Goal: Task Accomplishment & Management: Manage account settings

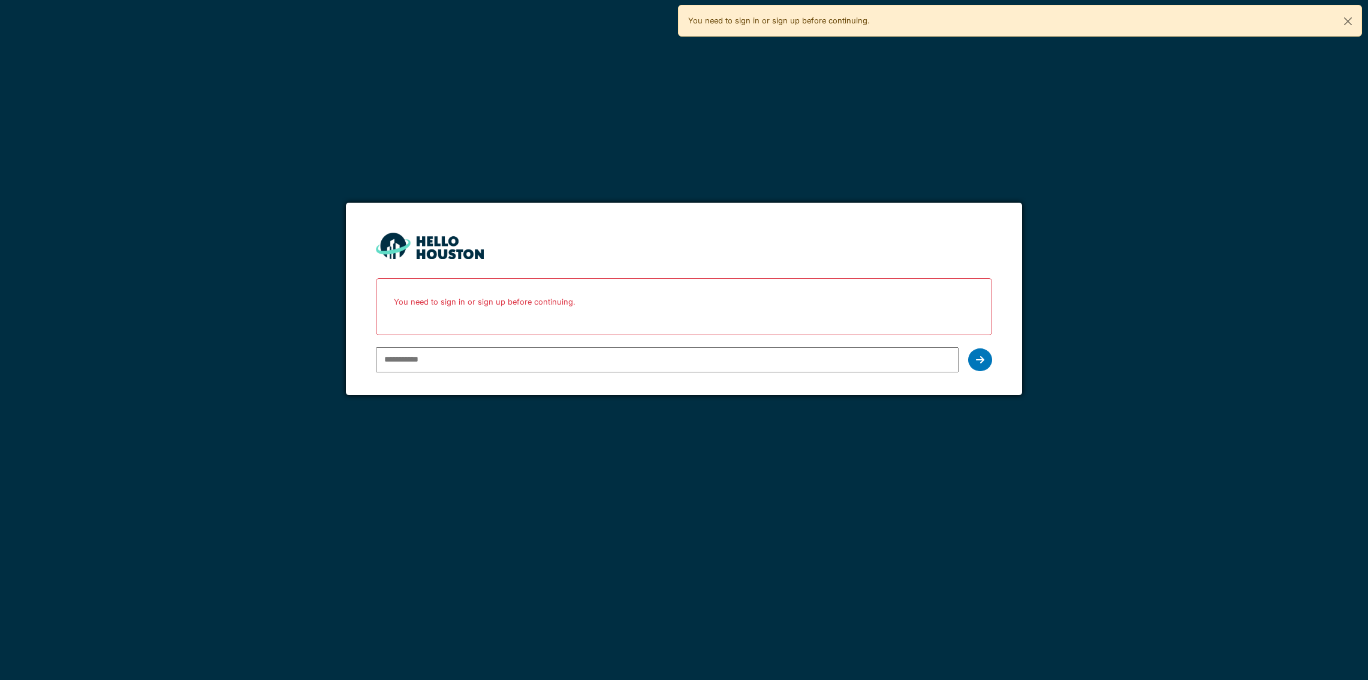
type input "**********"
click at [976, 358] on icon at bounding box center [980, 360] width 8 height 10
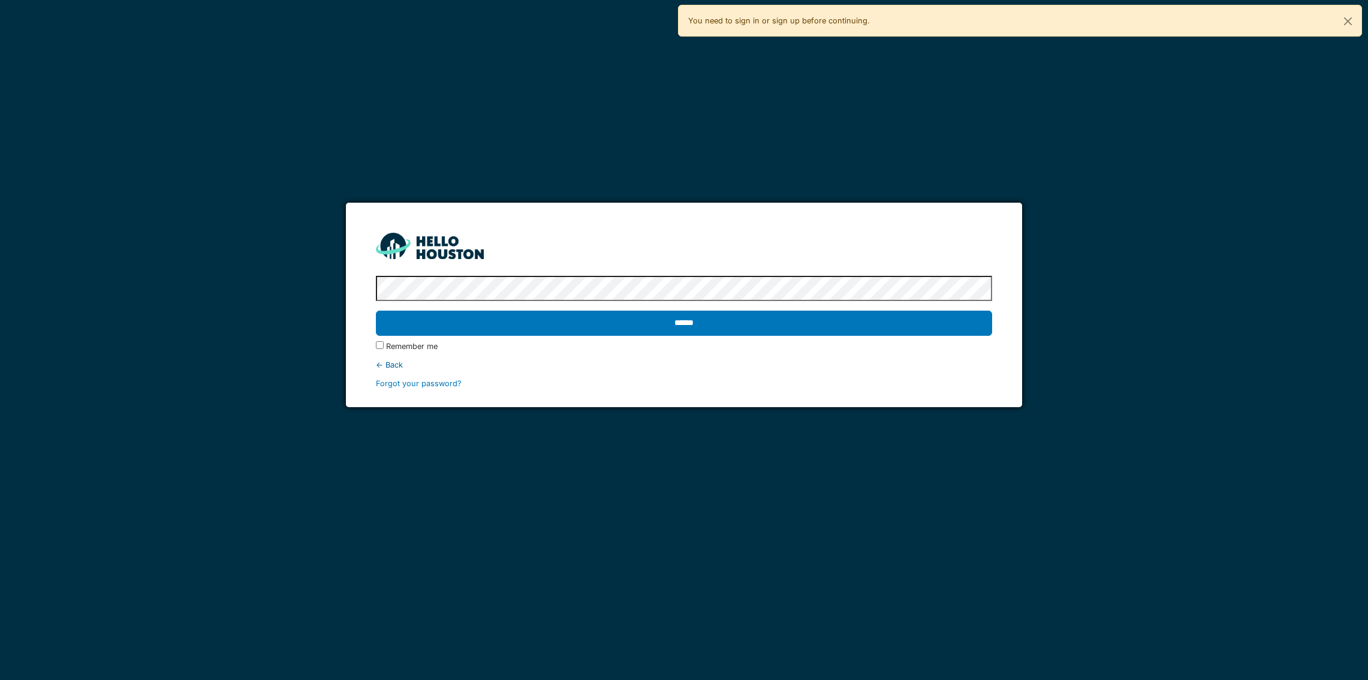
click at [634, 325] on input "******" at bounding box center [684, 322] width 616 height 25
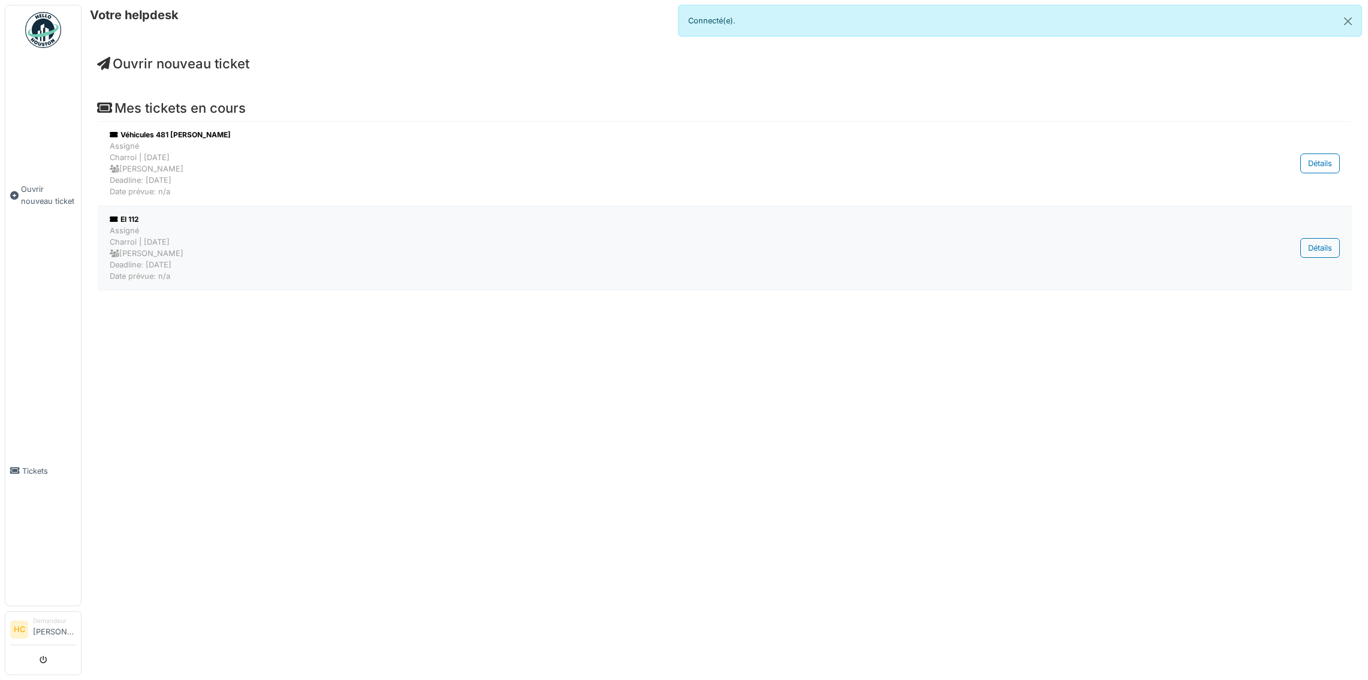
click at [282, 247] on div "Assigné Charroi | Il y a 43 jour(s) Marc Vasen Deadline: 01/08/2025 Date prévue…" at bounding box center [640, 254] width 1061 height 58
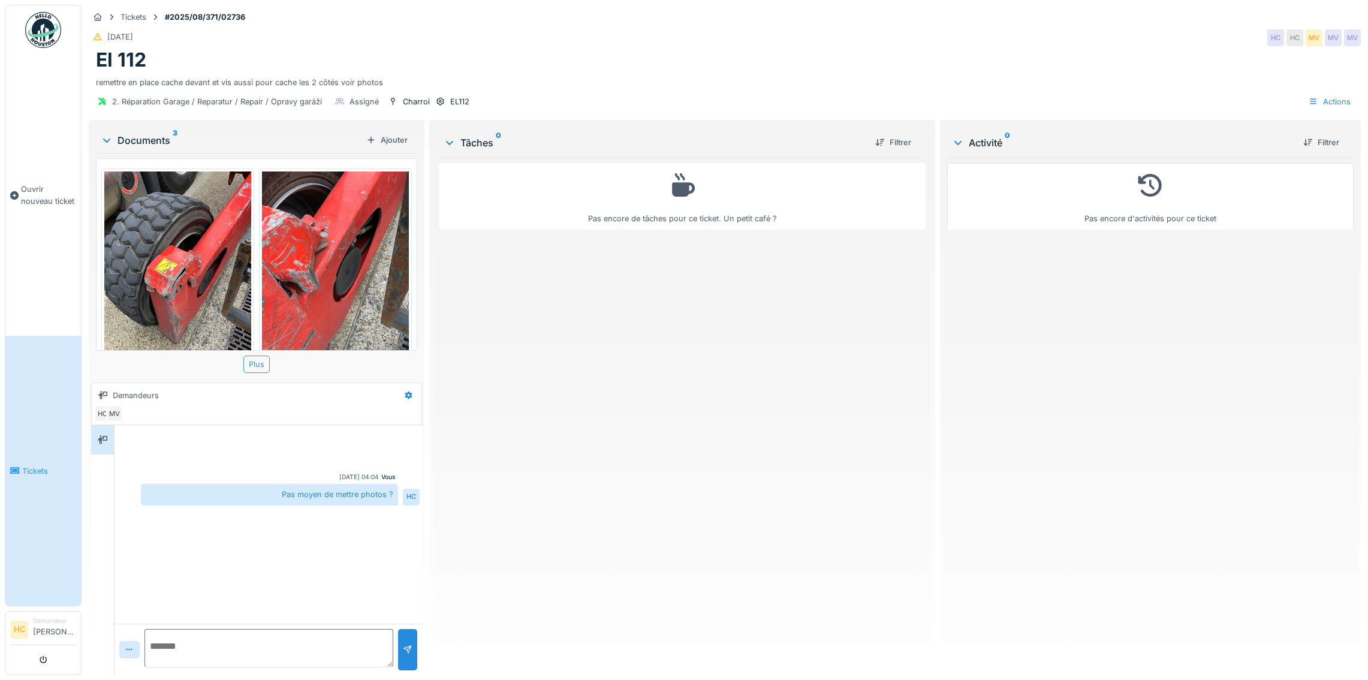
click at [254, 361] on div "Plus" at bounding box center [256, 363] width 26 height 17
click at [260, 362] on div "Plus" at bounding box center [256, 363] width 26 height 17
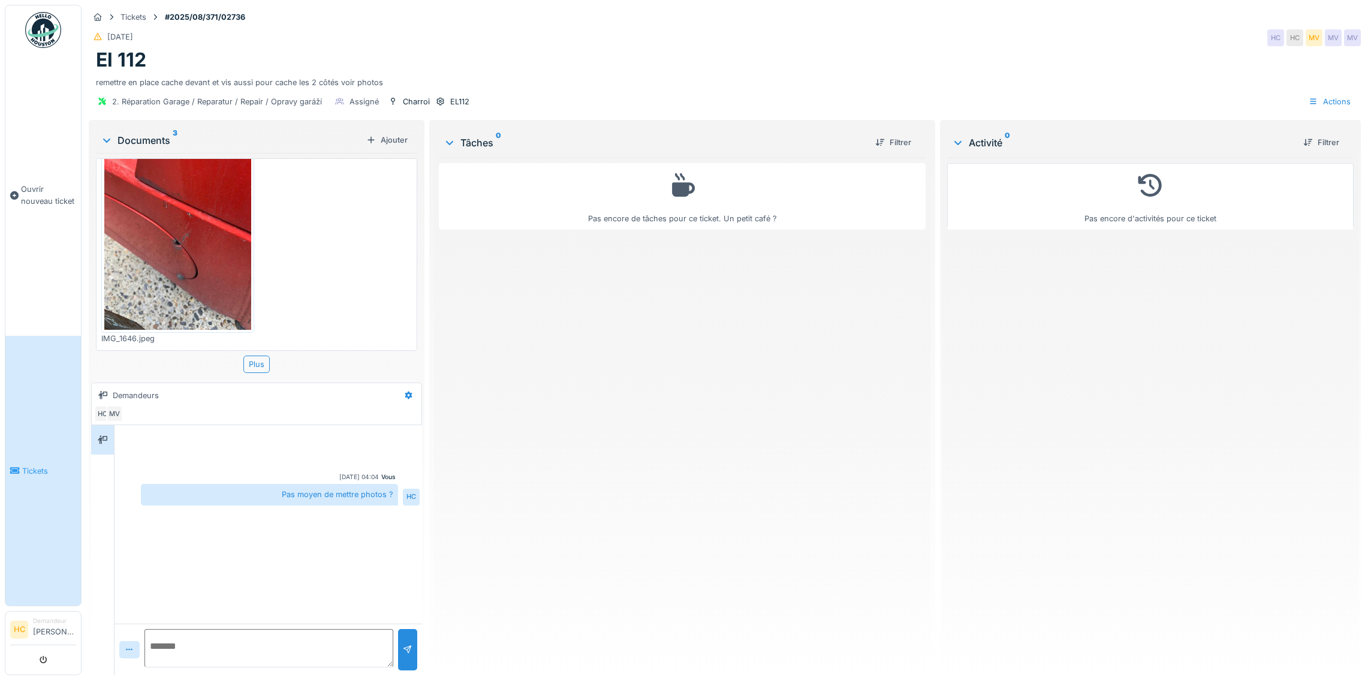
scroll to position [269, 0]
click at [1327, 100] on div "Actions" at bounding box center [1329, 101] width 53 height 17
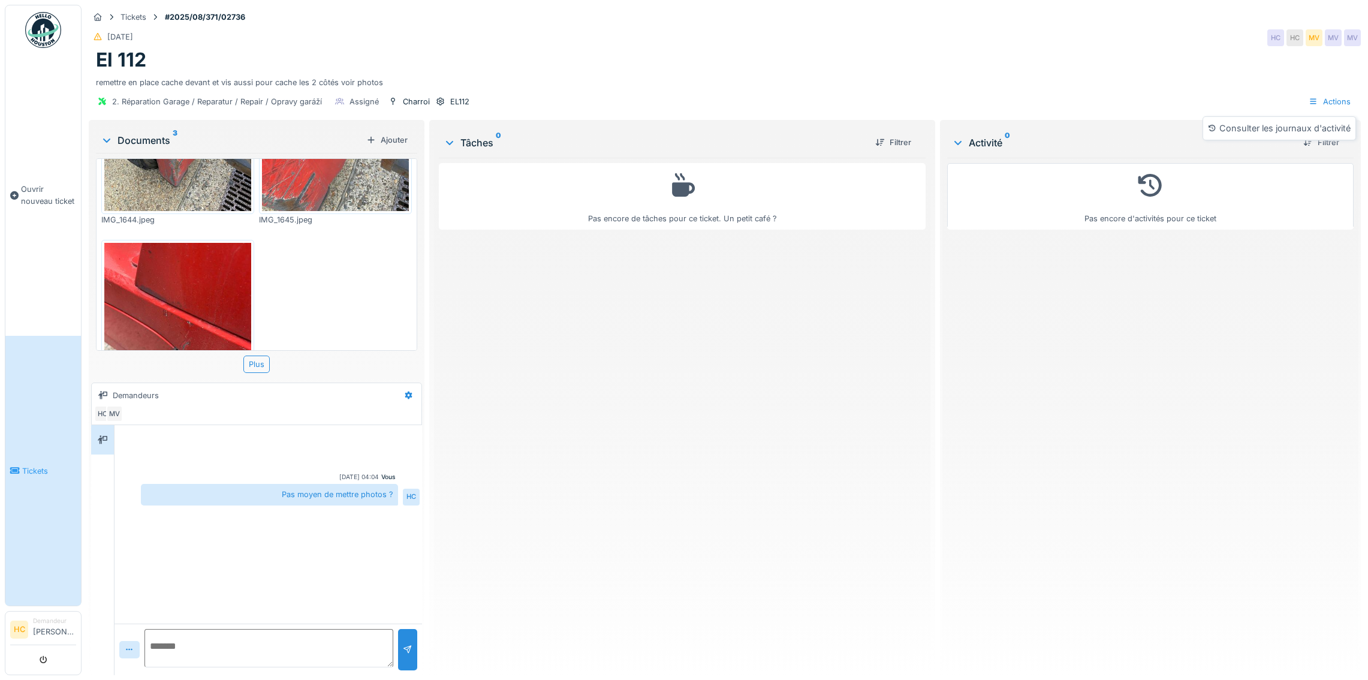
scroll to position [0, 0]
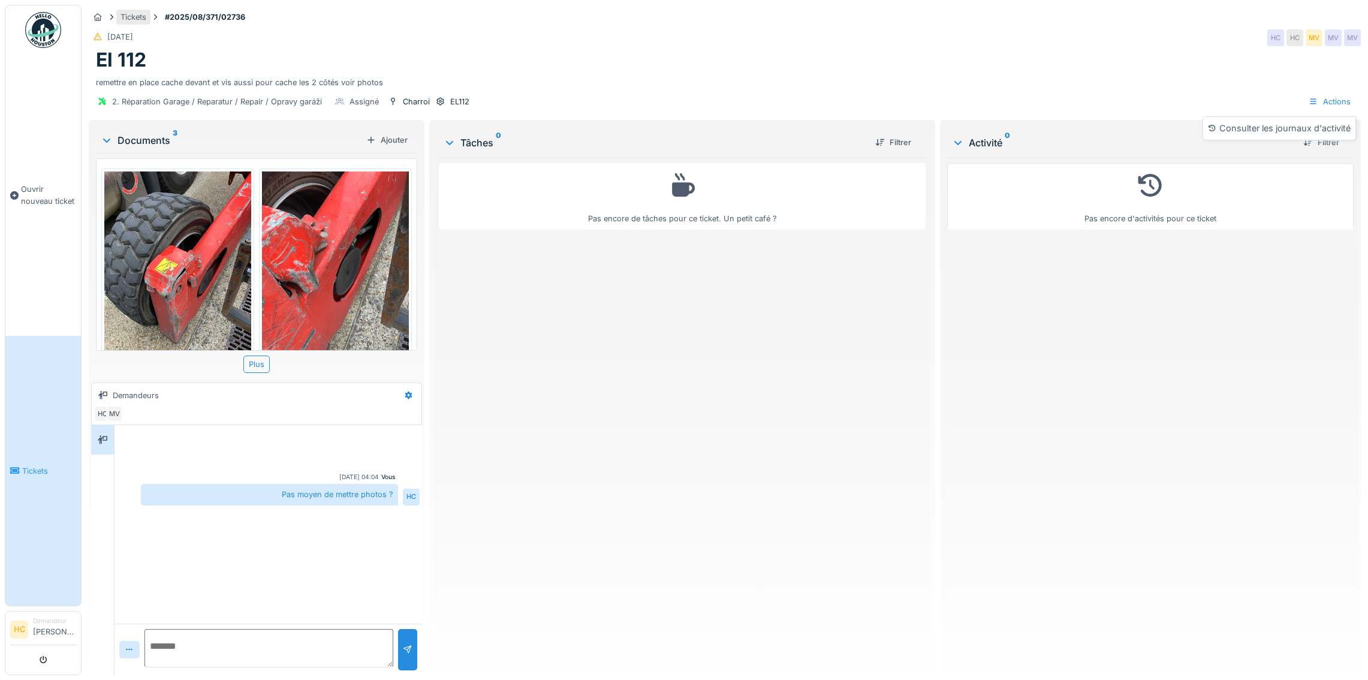
click at [131, 17] on div "Tickets" at bounding box center [133, 16] width 26 height 11
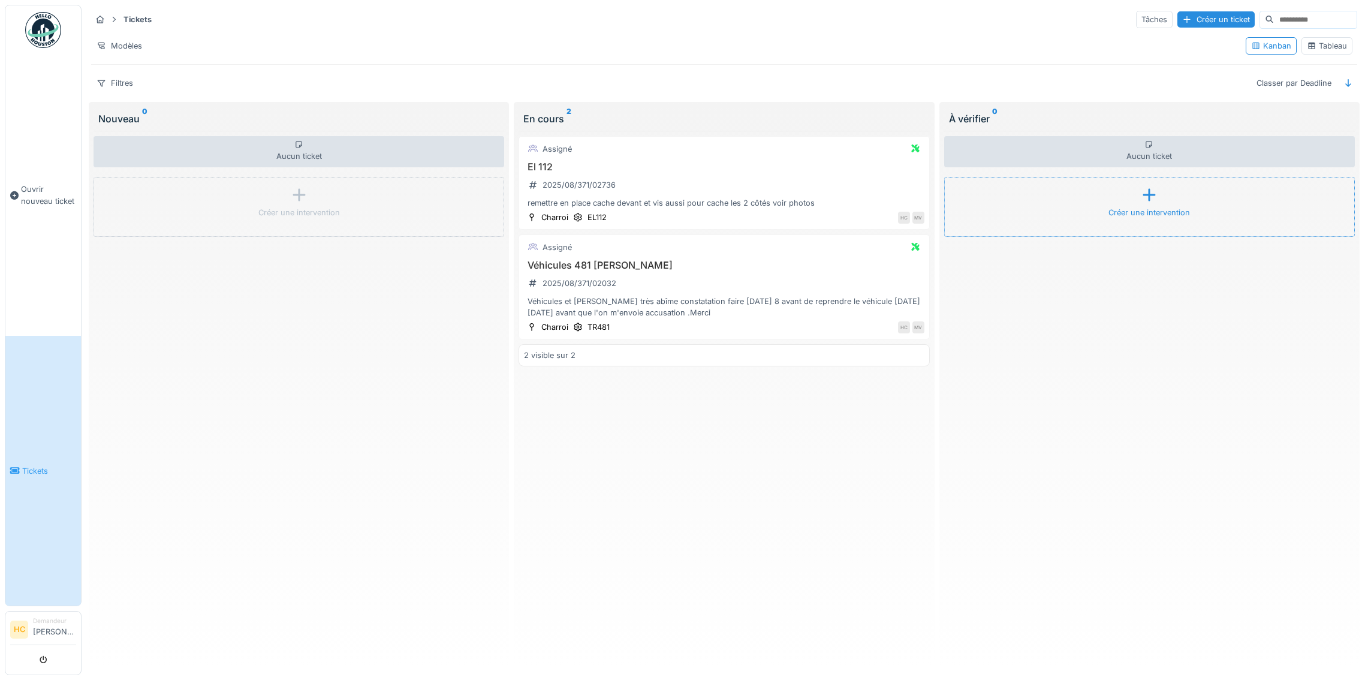
click at [736, 186] on div "El 112 2025/08/371/02736 remettre en place cache devant et vis aussi pour cache…" at bounding box center [724, 185] width 400 height 48
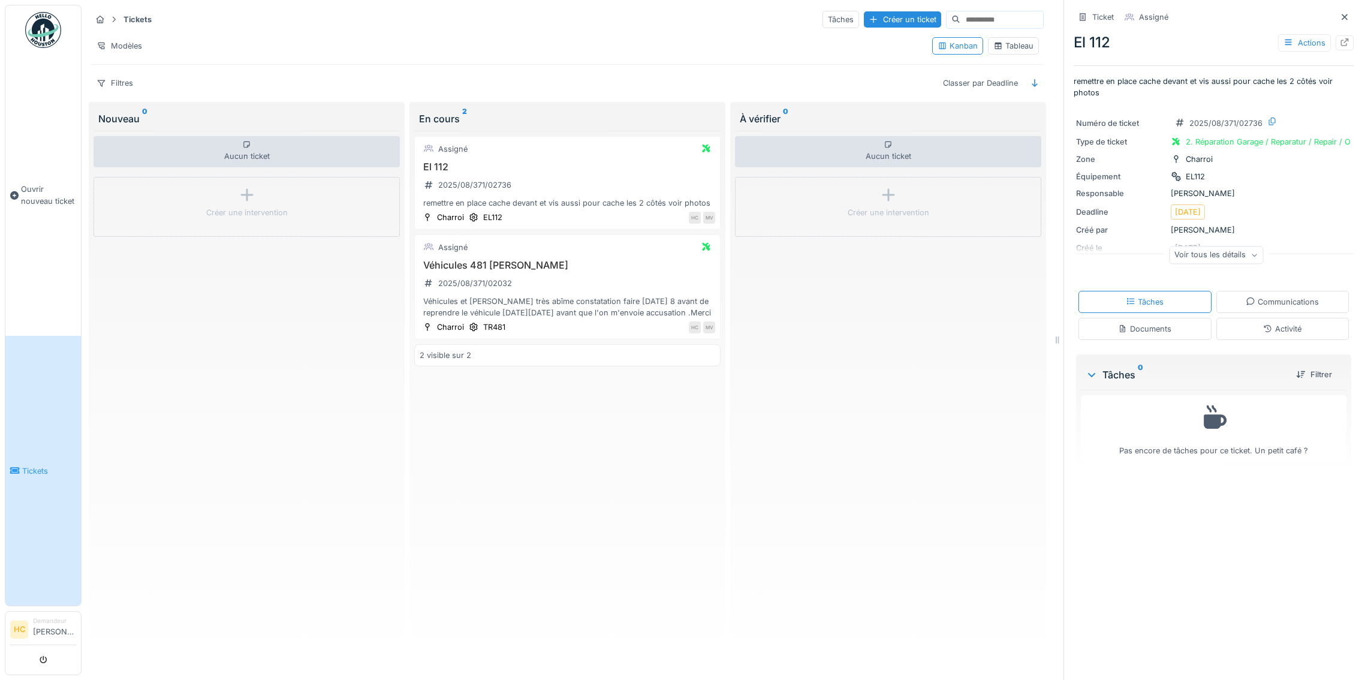
click at [1251, 255] on icon at bounding box center [1253, 255] width 7 height 6
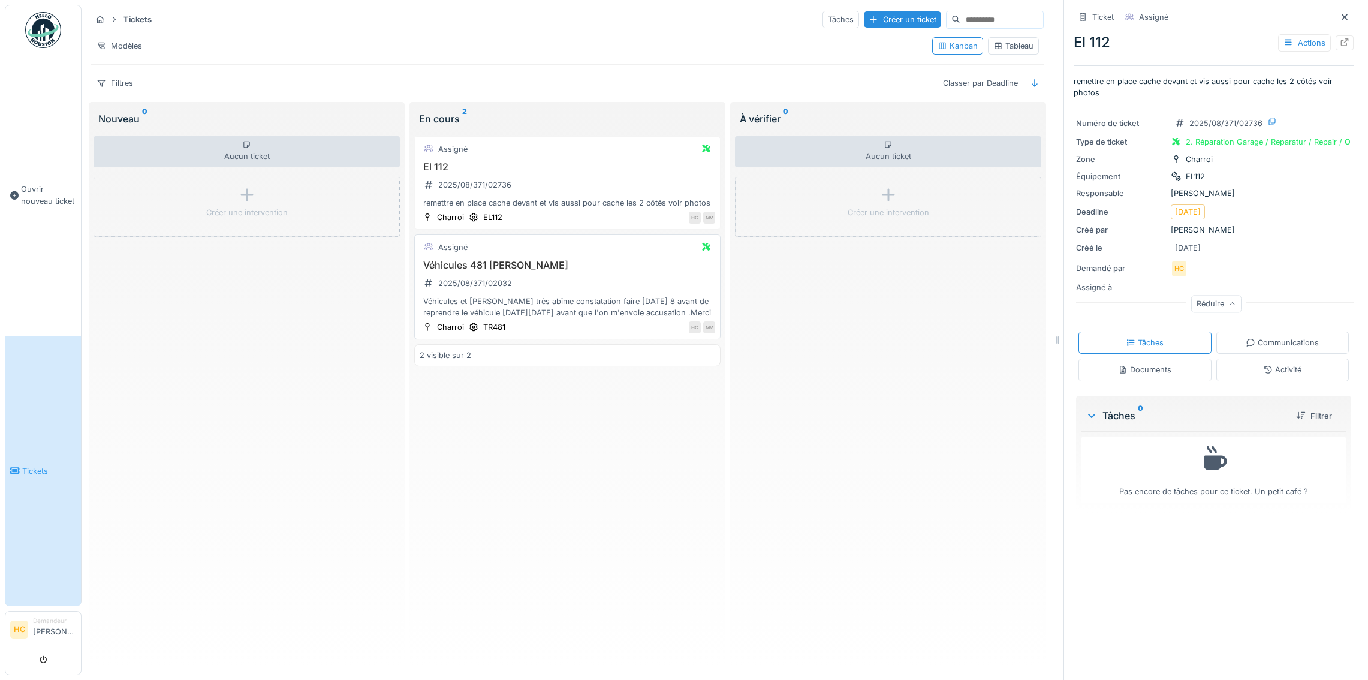
click at [611, 299] on div "Véhicules et Manitou très abîme constatation faire ce vendredi 8 avant de repre…" at bounding box center [568, 307] width 296 height 23
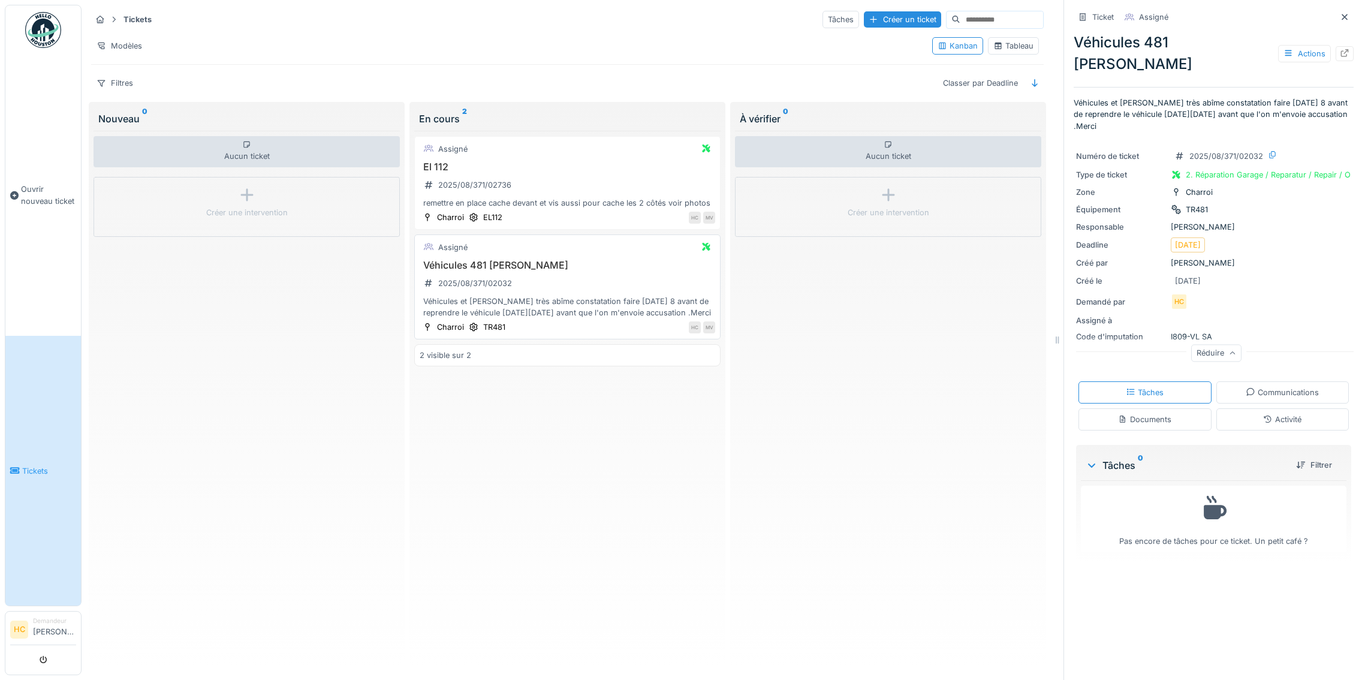
click at [583, 303] on div "Véhicules et Manitou très abîme constatation faire ce vendredi 8 avant de repre…" at bounding box center [568, 307] width 296 height 23
click at [1173, 408] on div "Documents" at bounding box center [1144, 419] width 133 height 22
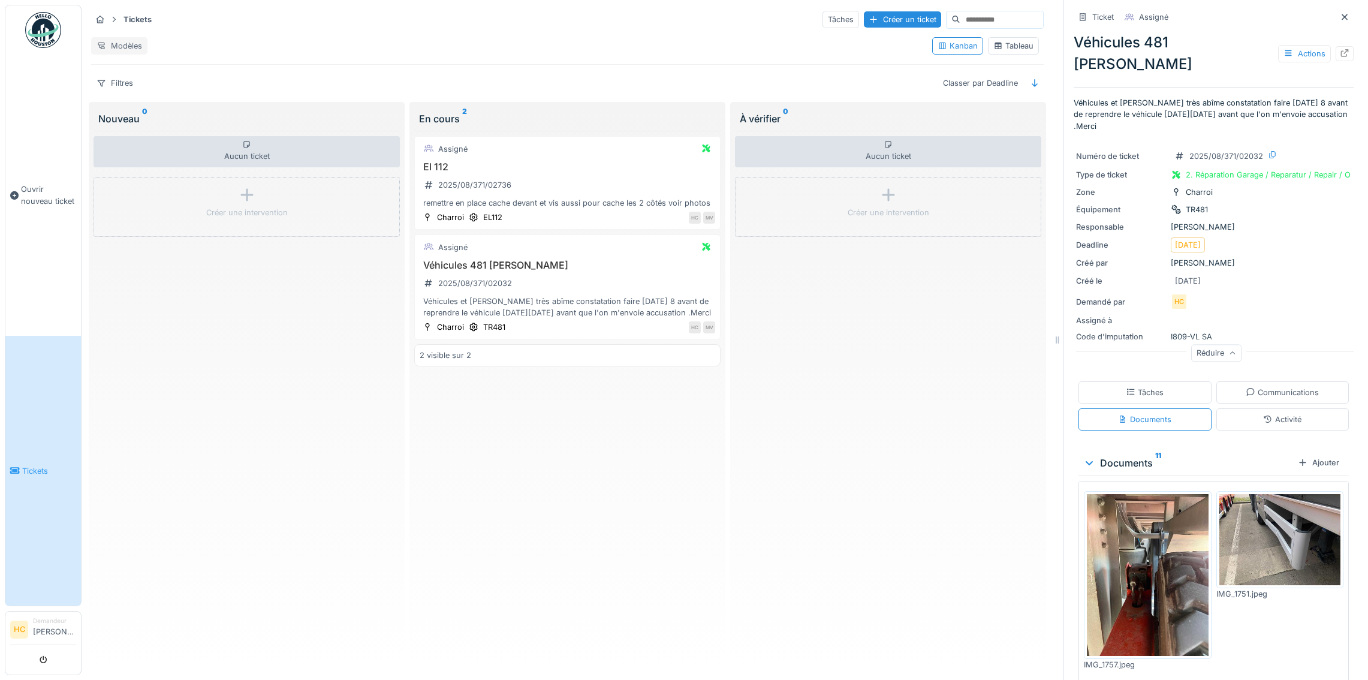
click at [116, 46] on div "Modèles" at bounding box center [119, 45] width 56 height 17
click at [839, 21] on div "Tâches" at bounding box center [840, 19] width 37 height 17
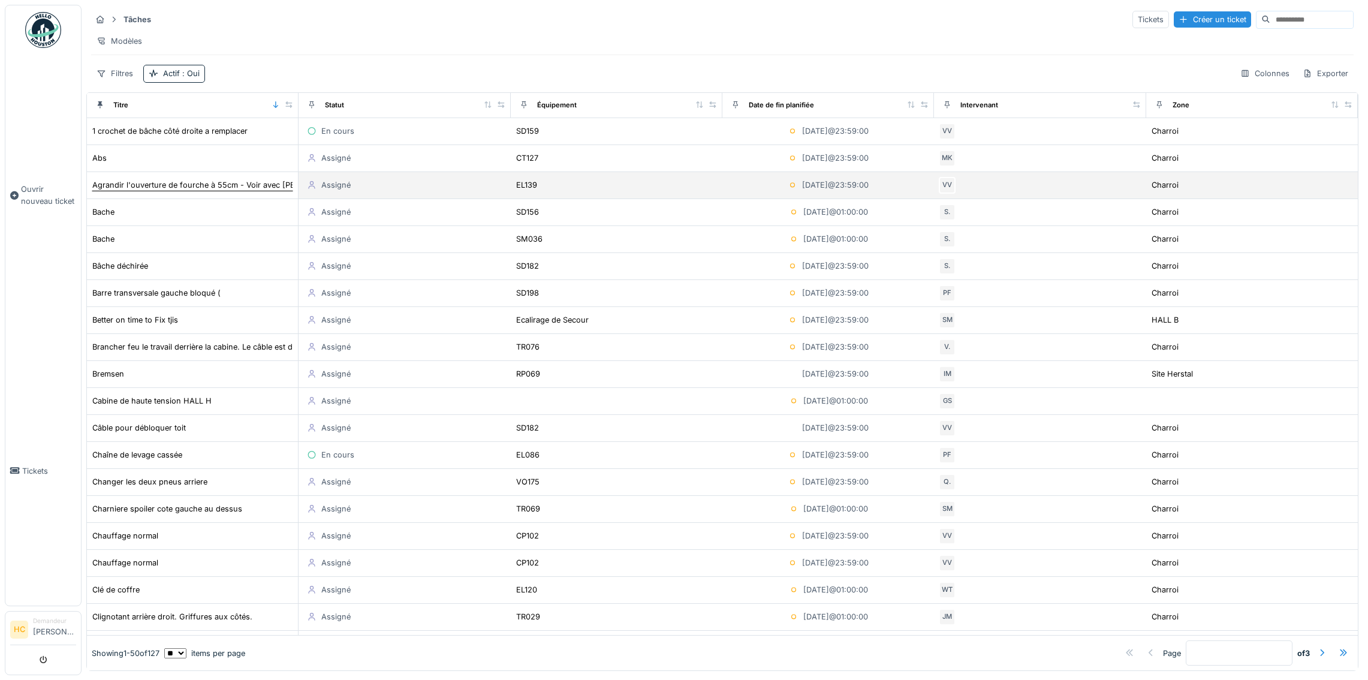
click at [150, 187] on div "Agrandir l'ouverture de fourche à 55cm - Voir avec [PERSON_NAME]" at bounding box center [219, 184] width 254 height 11
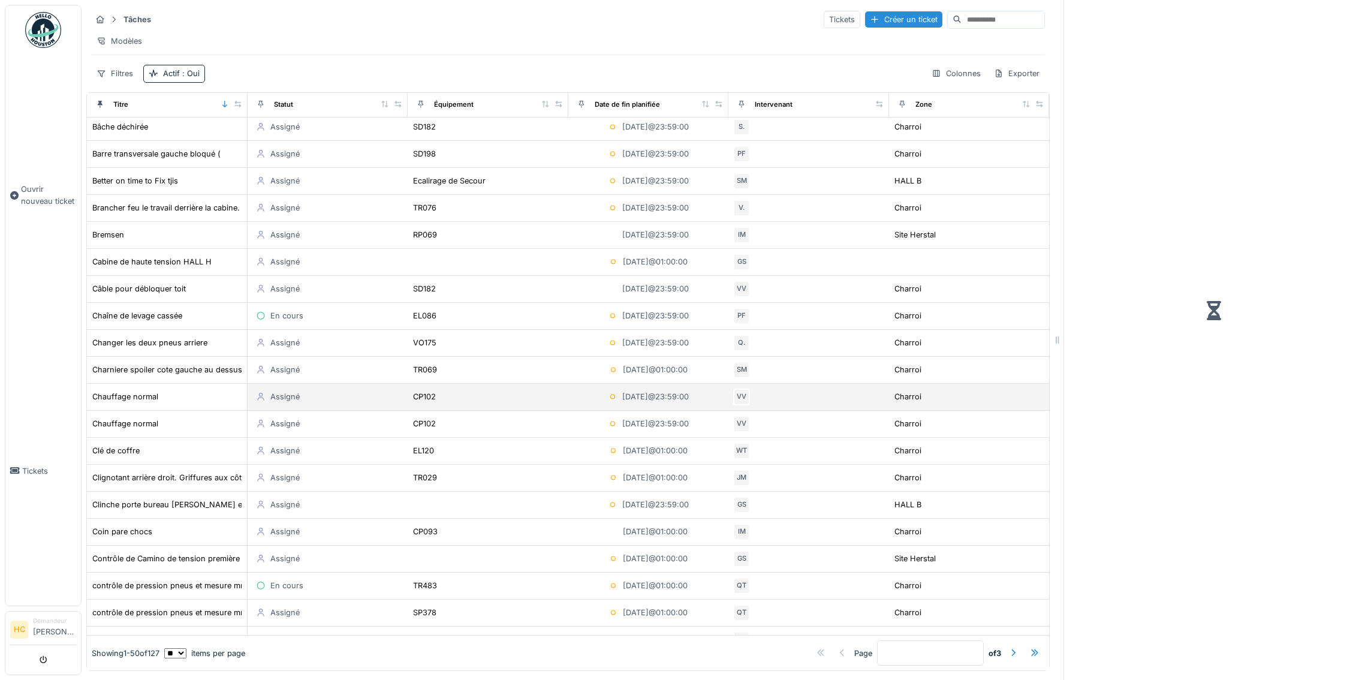
scroll to position [143, 0]
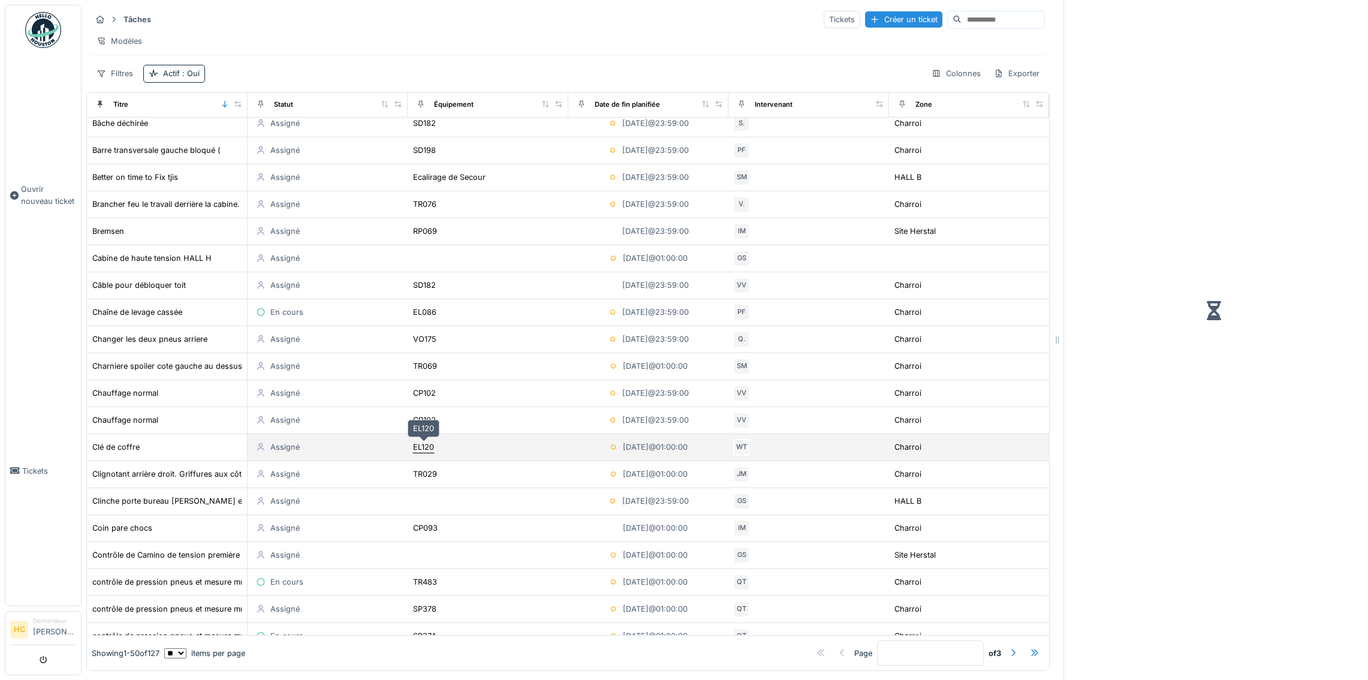
click at [423, 450] on div "EL120" at bounding box center [423, 446] width 21 height 11
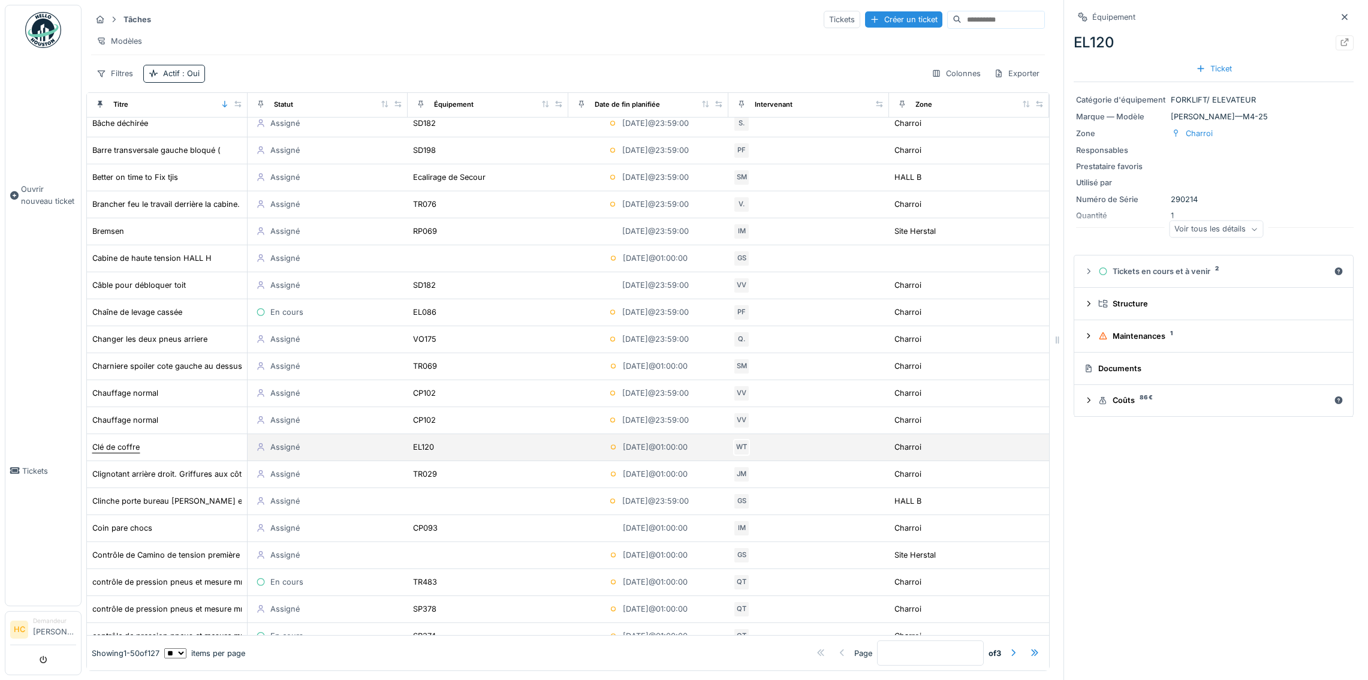
click at [114, 445] on div "Clé de coffre" at bounding box center [115, 446] width 47 height 11
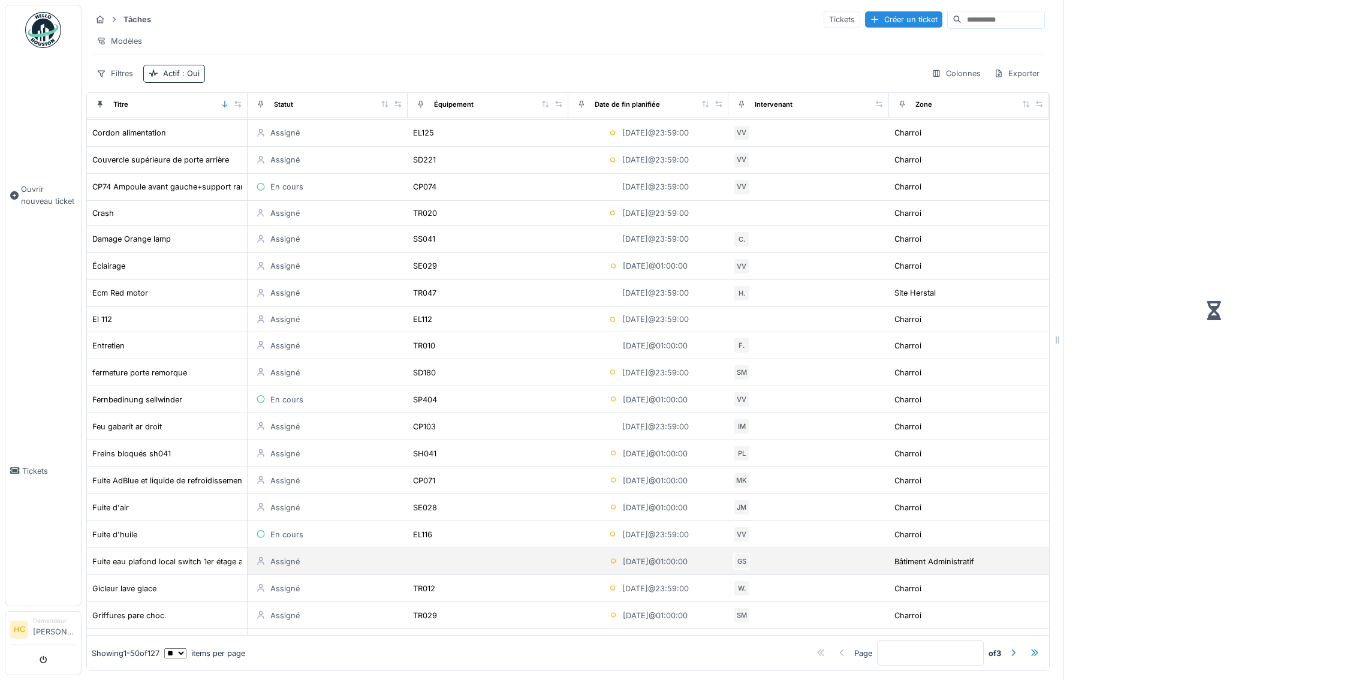
scroll to position [795, 0]
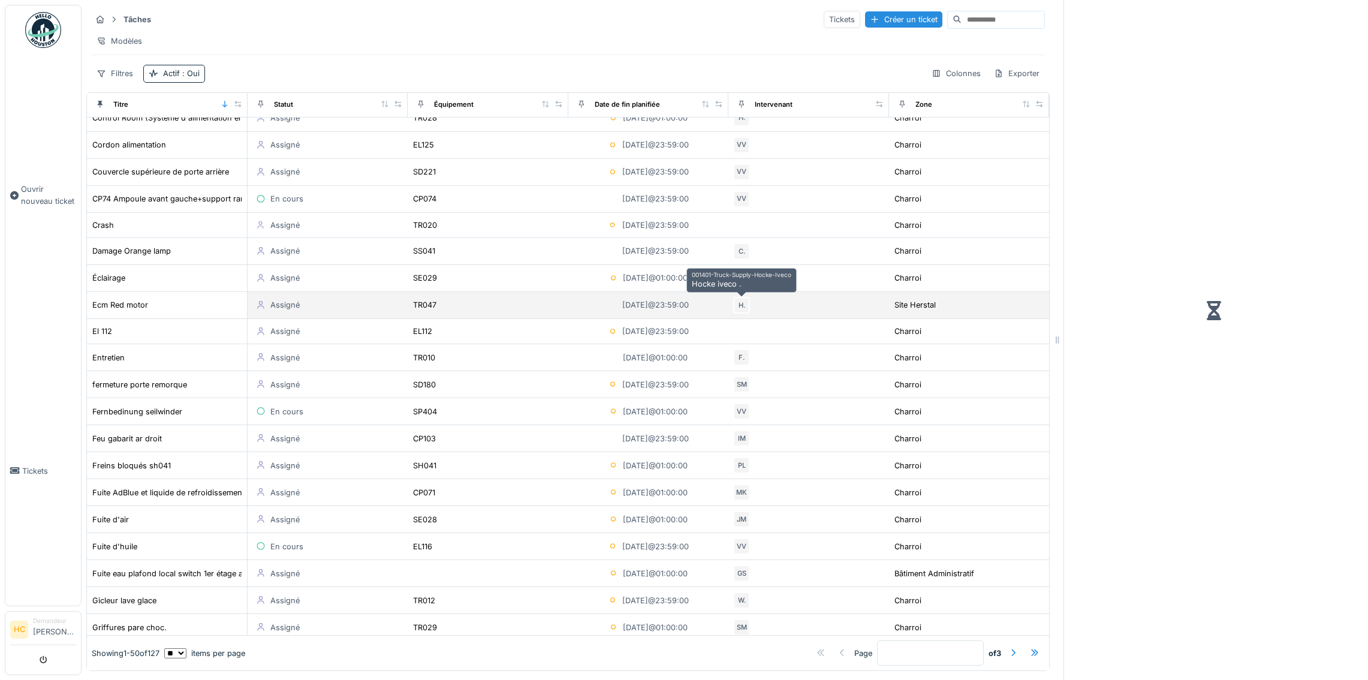
click at [740, 303] on div "H." at bounding box center [741, 305] width 17 height 17
click at [740, 306] on div "H." at bounding box center [741, 305] width 17 height 17
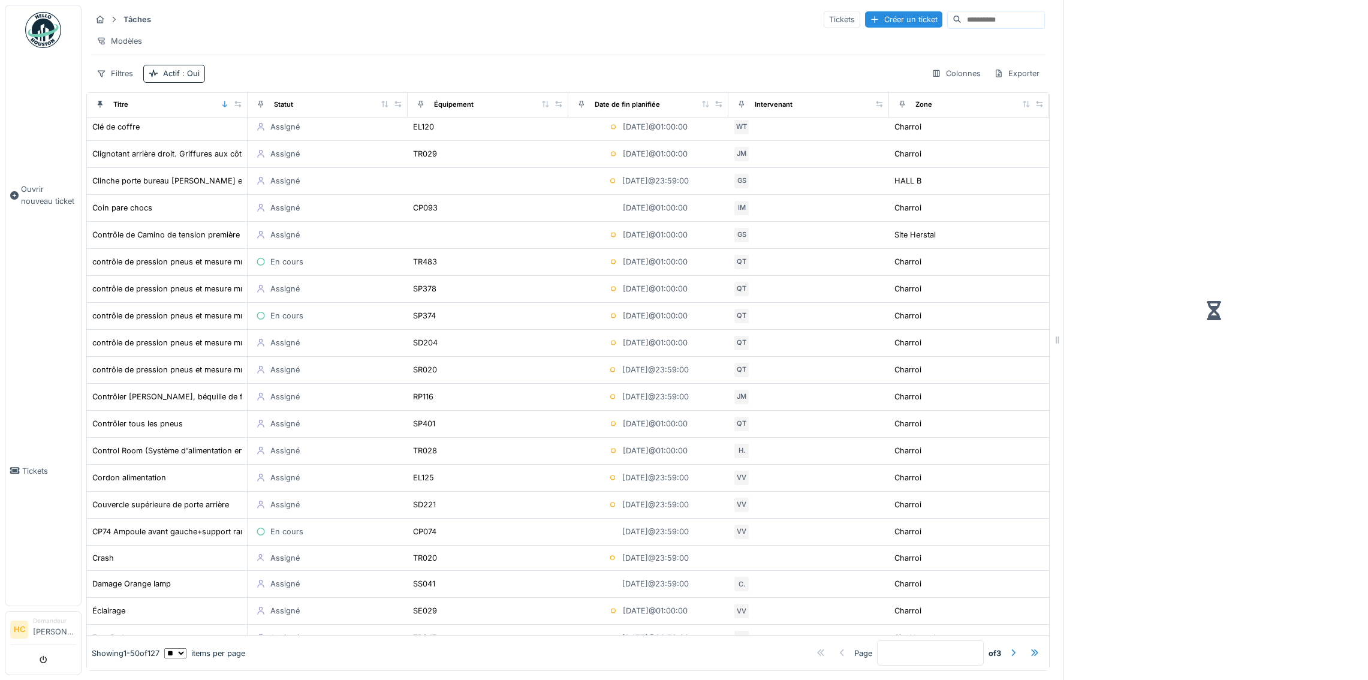
scroll to position [0, 0]
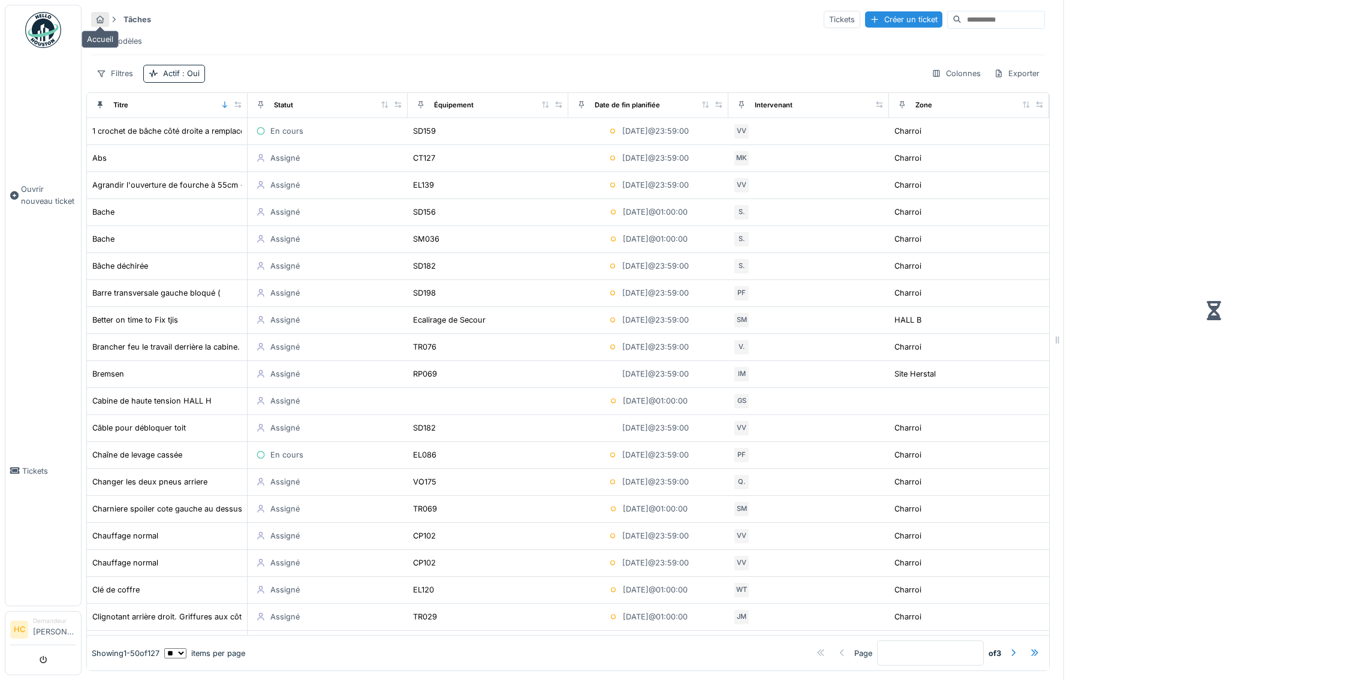
click at [101, 19] on icon at bounding box center [100, 20] width 10 height 8
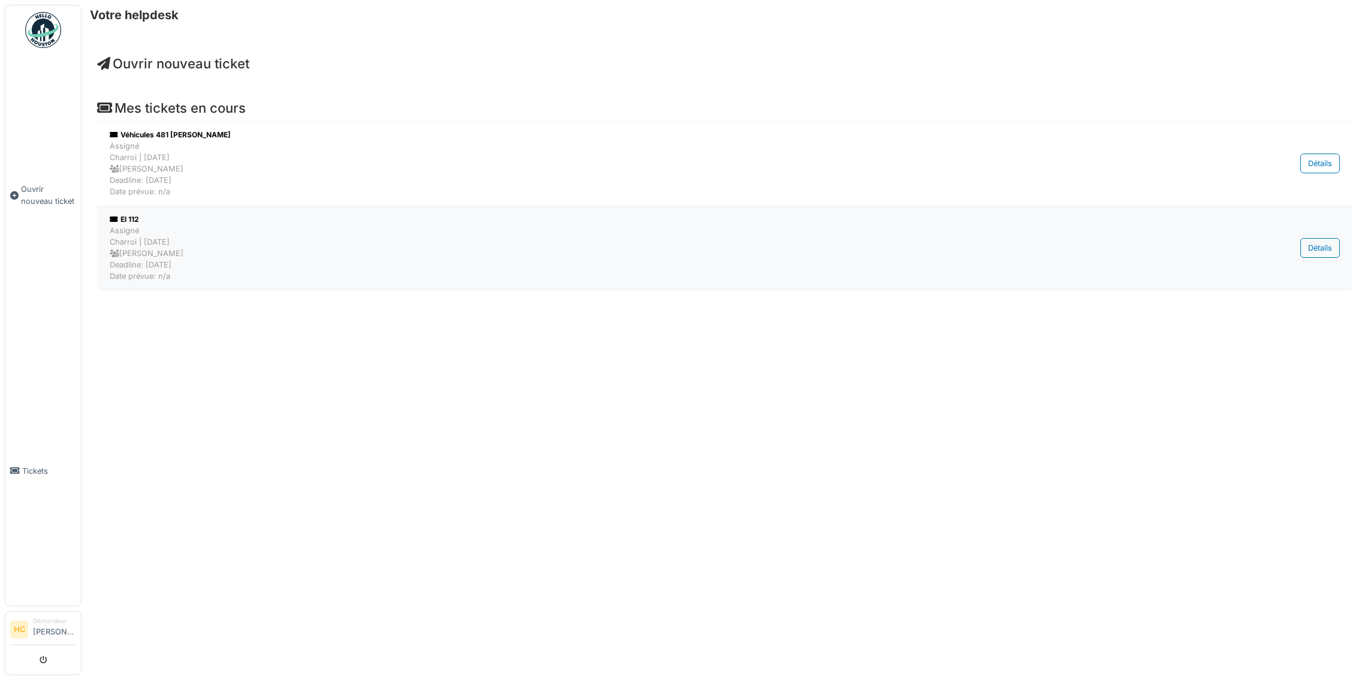
click at [232, 257] on div "Assigné Charroi | [DATE] [PERSON_NAME] Deadline: [DATE] Date prévue: n/a" at bounding box center [640, 254] width 1061 height 58
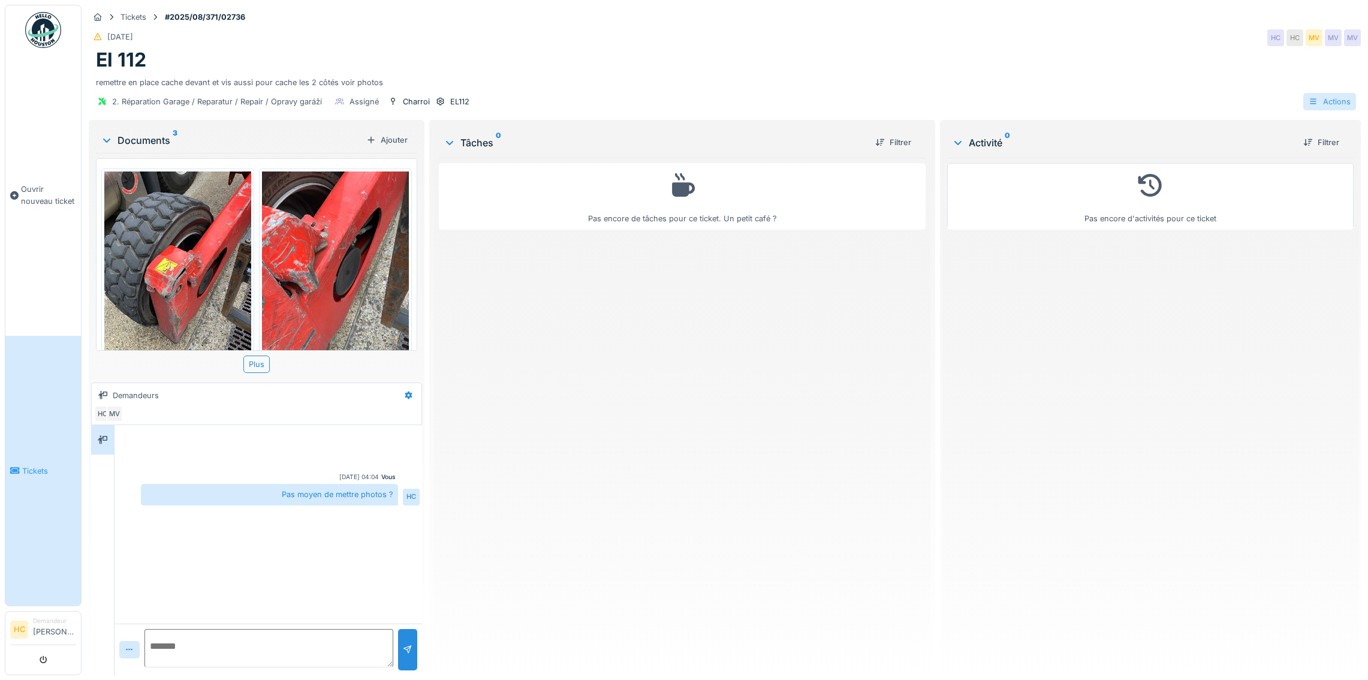
click at [1340, 104] on div "Actions" at bounding box center [1329, 101] width 53 height 17
click at [1337, 127] on div "Consulter les journaux d'activité" at bounding box center [1278, 128] width 147 height 18
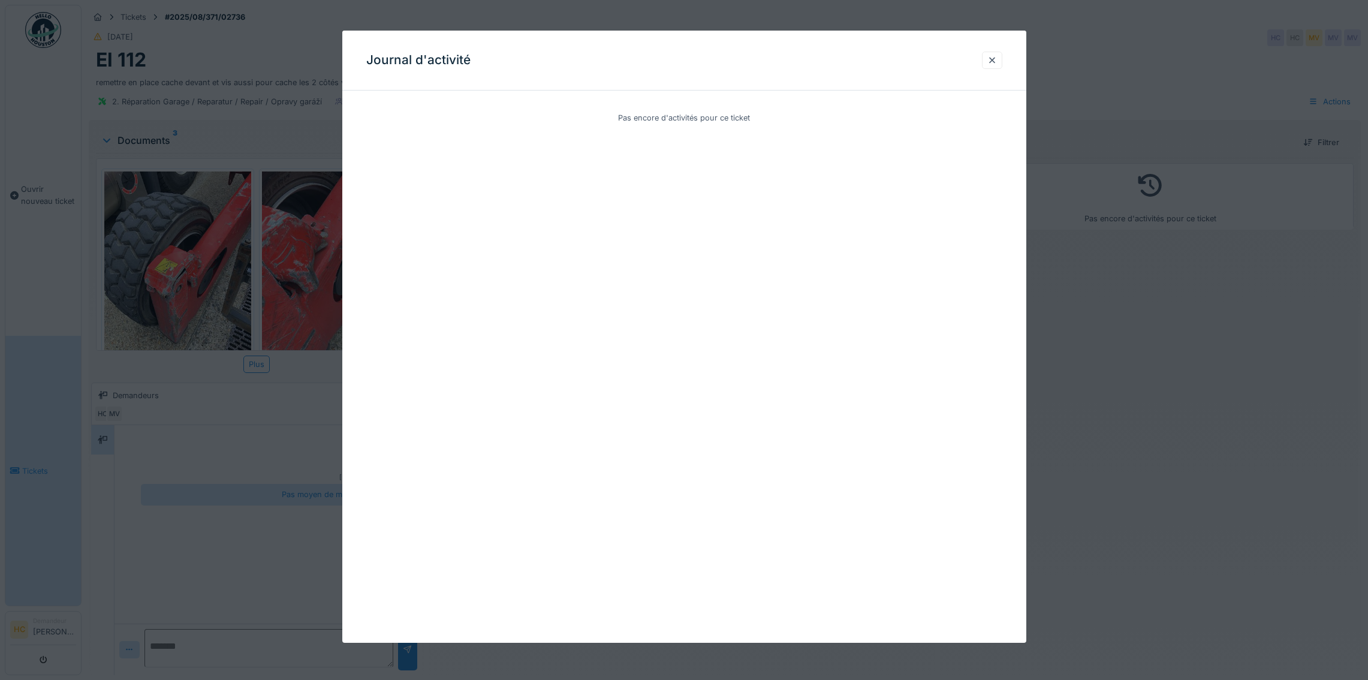
drag, startPoint x: 993, startPoint y: 61, endPoint x: 1005, endPoint y: 62, distance: 11.5
click at [993, 61] on div at bounding box center [992, 60] width 10 height 11
